Goal: Transaction & Acquisition: Obtain resource

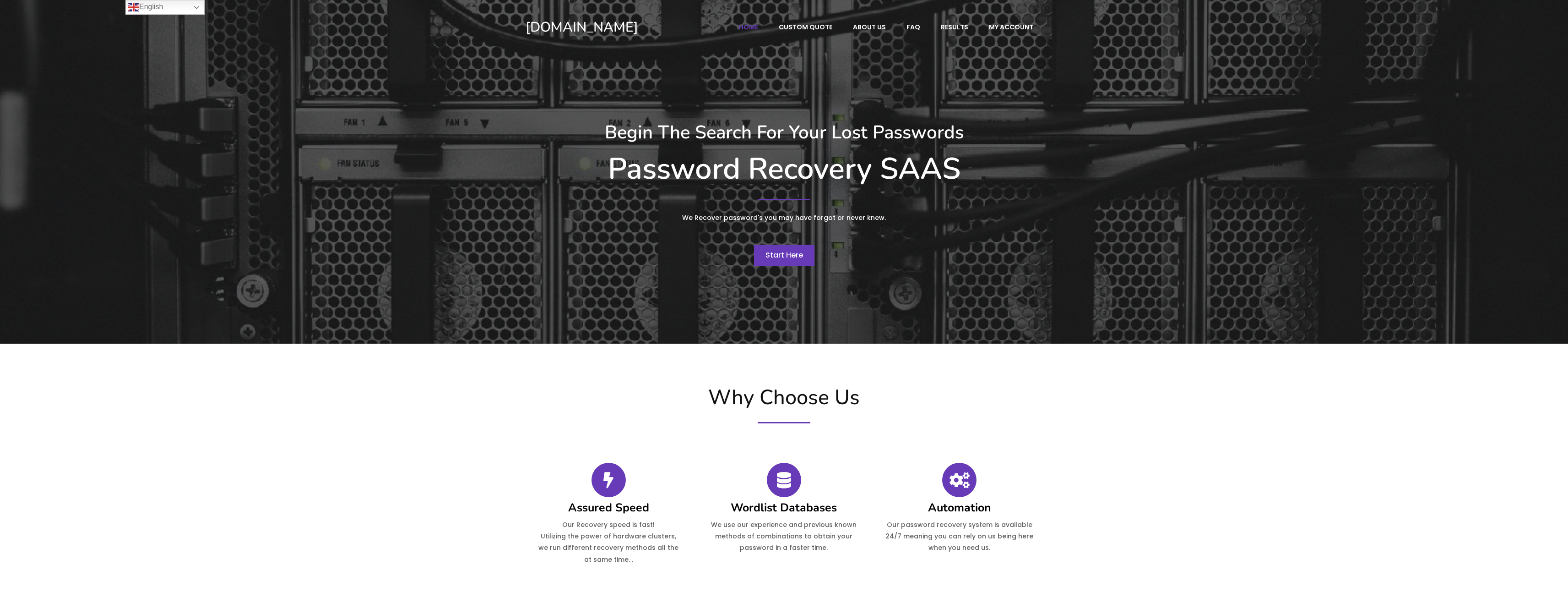
click at [771, 248] on link "Start Here" at bounding box center [784, 255] width 61 height 21
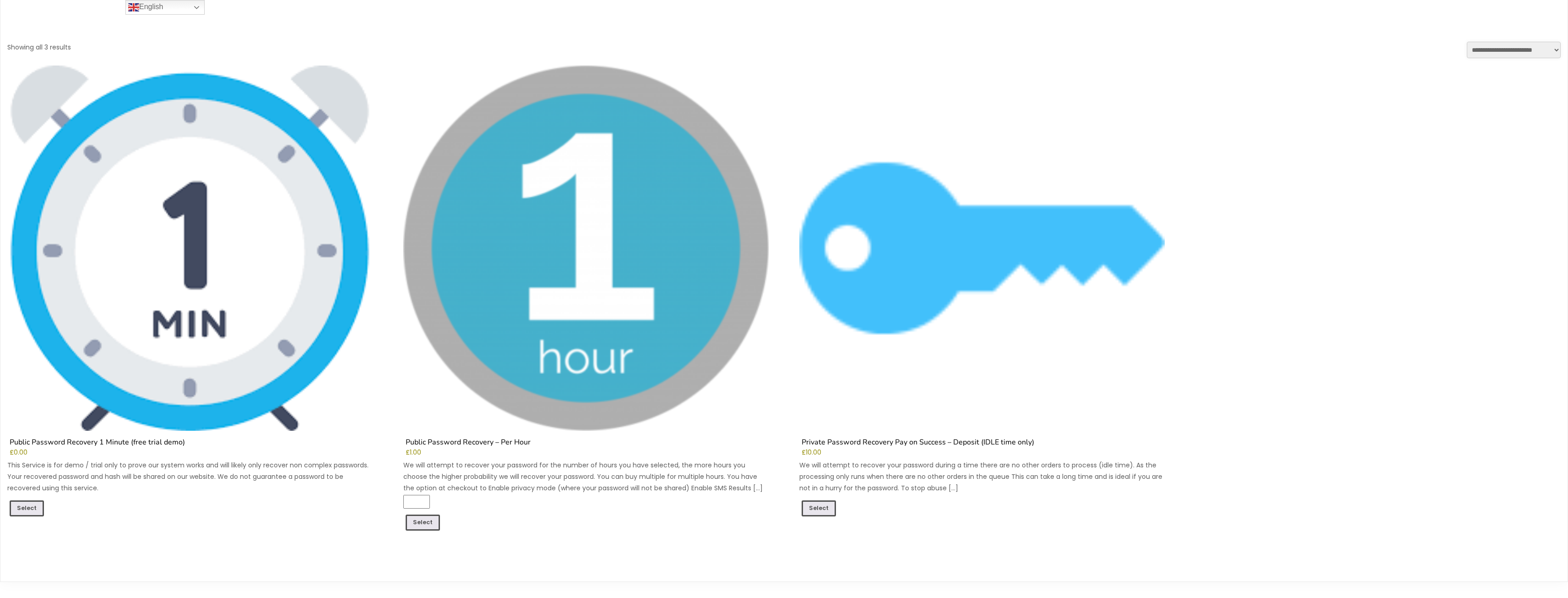
scroll to position [231, 0]
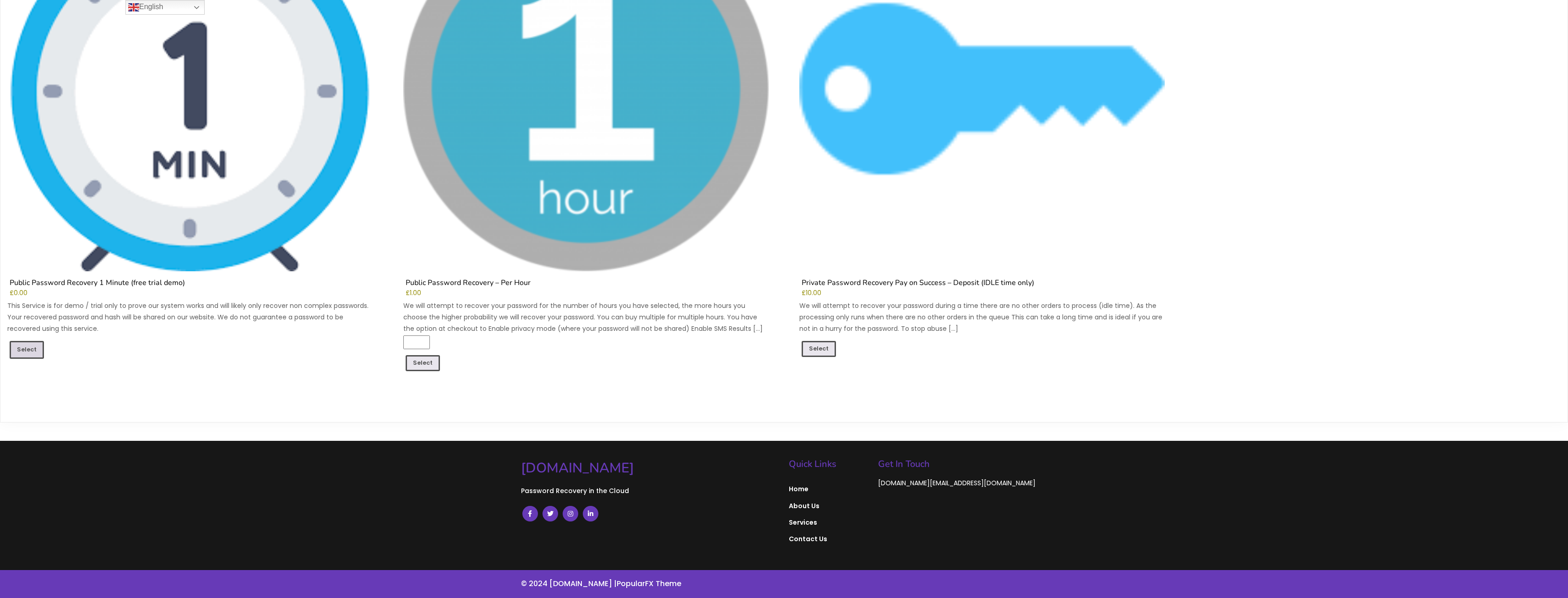
click at [30, 349] on link "Select" at bounding box center [27, 349] width 34 height 17
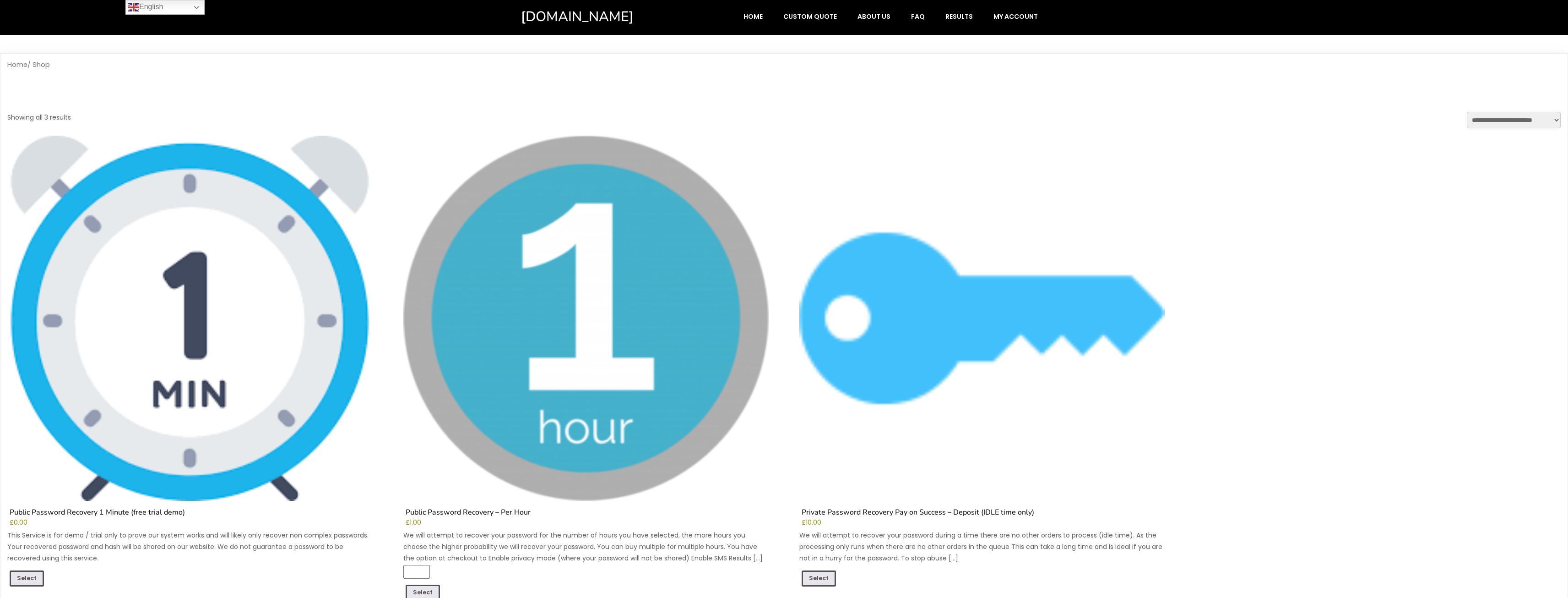
scroll to position [0, 0]
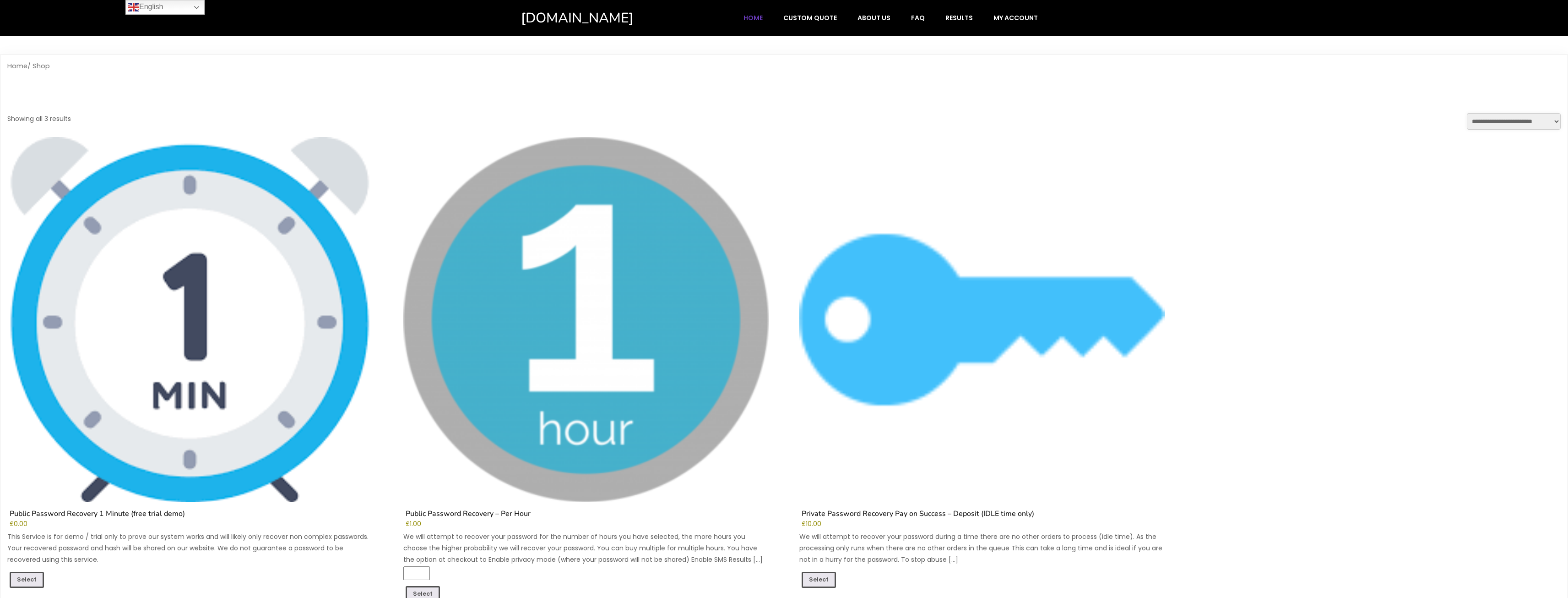
click at [751, 14] on span "Home" at bounding box center [753, 18] width 19 height 8
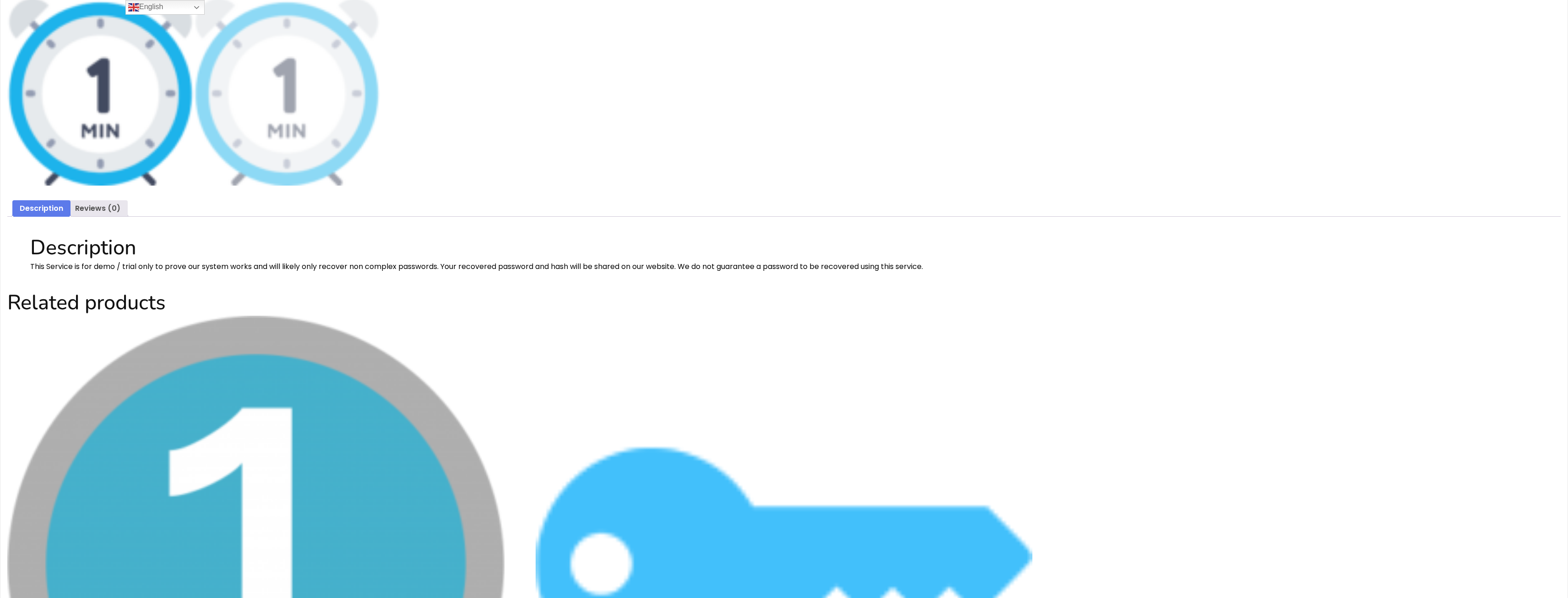
scroll to position [412, 0]
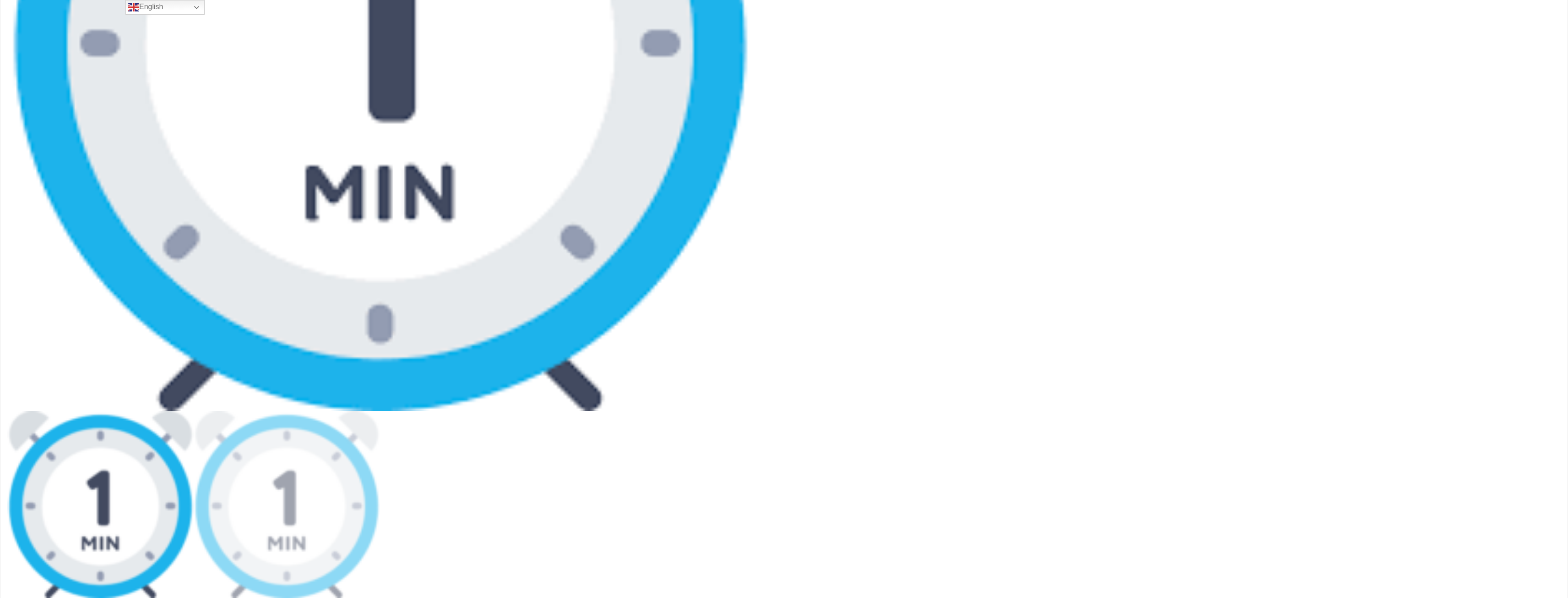
click at [384, 301] on img at bounding box center [380, 39] width 746 height 746
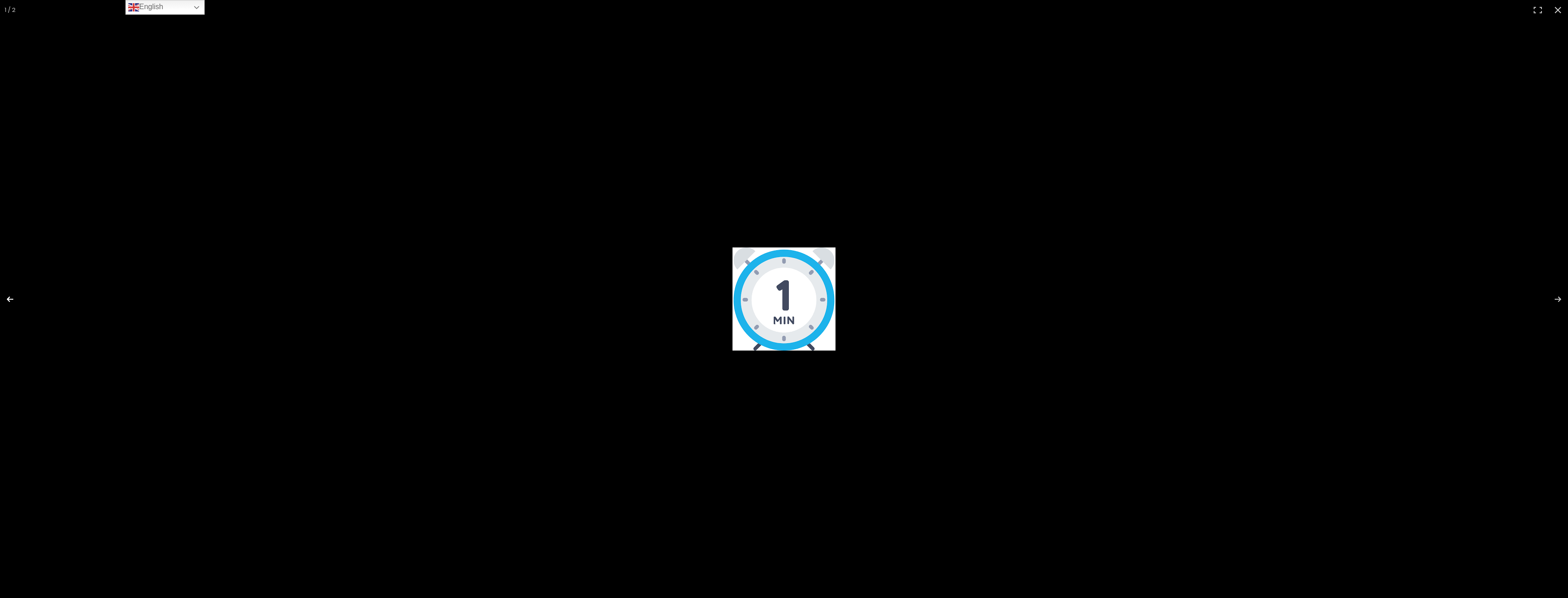
click at [10, 299] on button "Previous (arrow left)" at bounding box center [16, 299] width 32 height 46
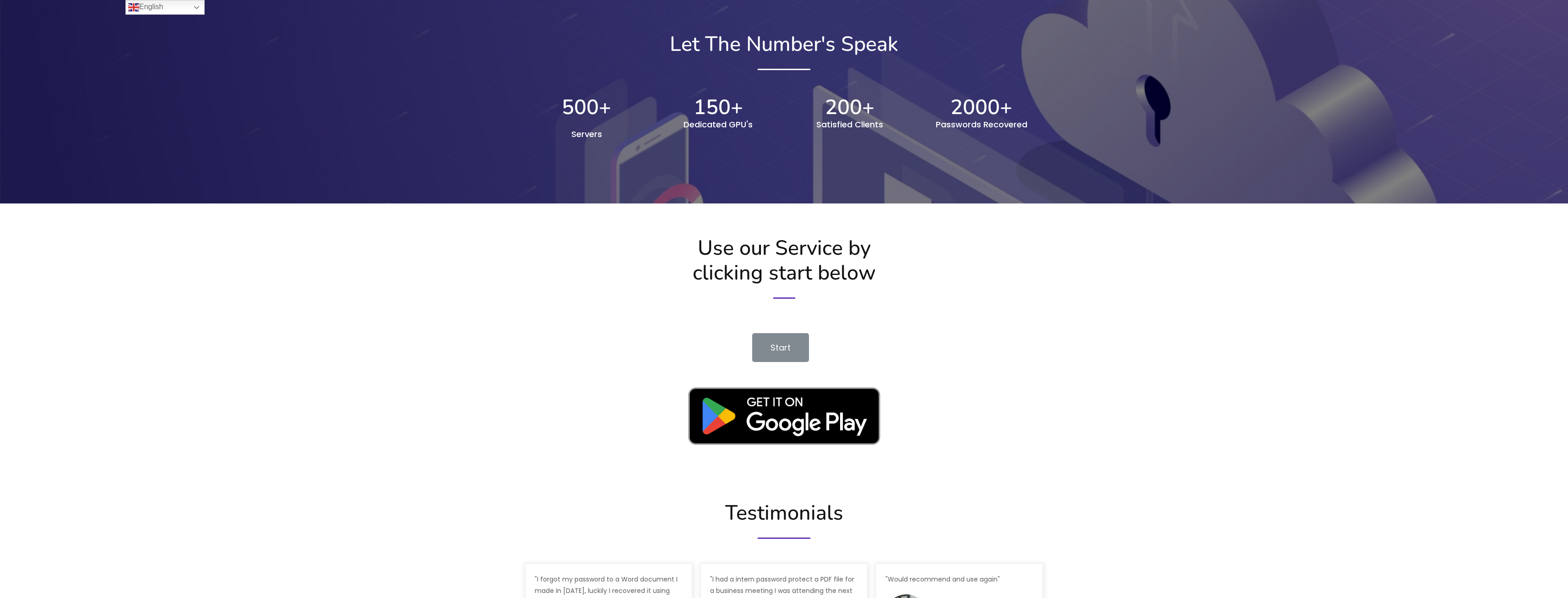
scroll to position [1009, 0]
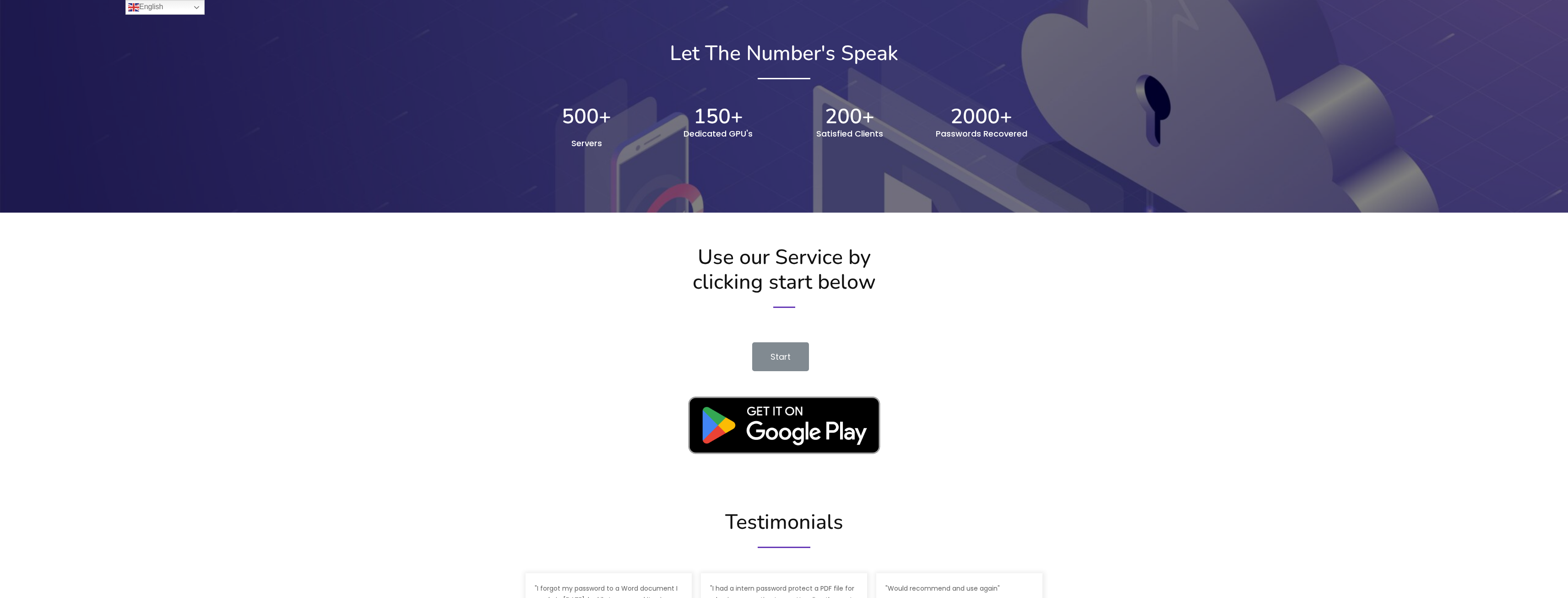
click at [771, 411] on img at bounding box center [784, 426] width 220 height 86
